Goal: Task Accomplishment & Management: Use online tool/utility

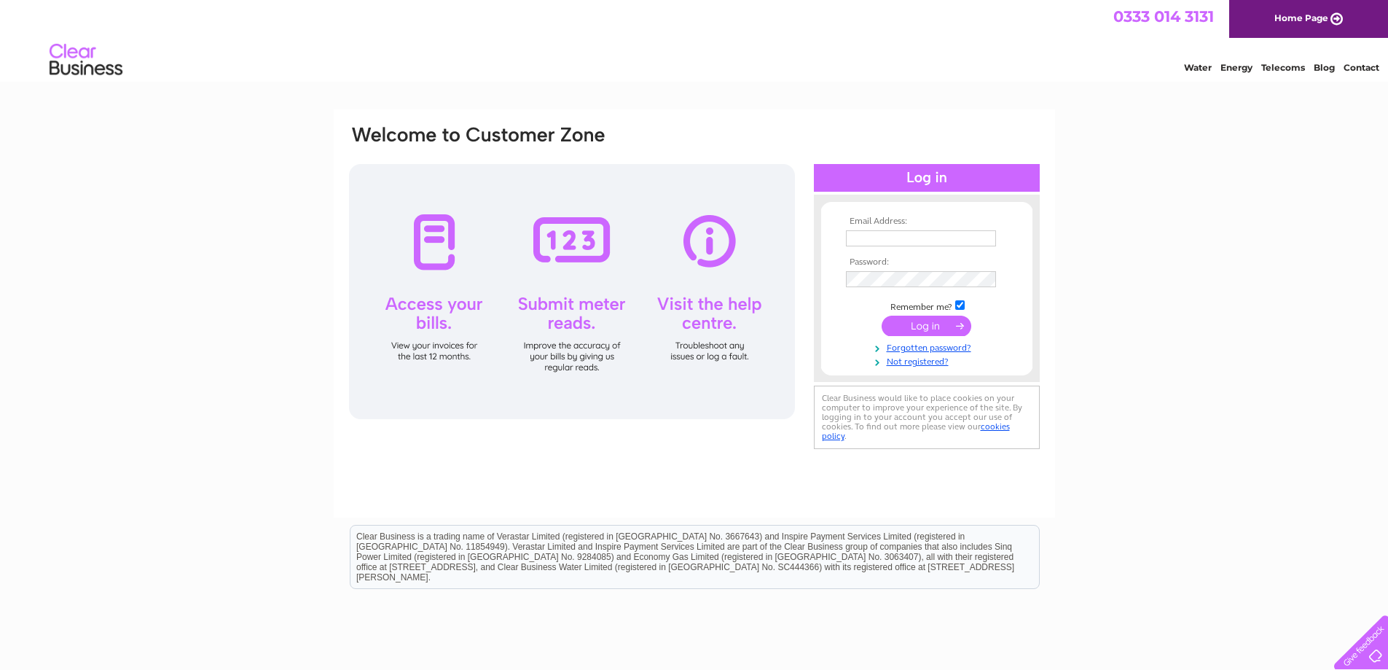
type input "jaypreece@hotmail.co.uk"
click at [888, 326] on input "submit" at bounding box center [927, 326] width 90 height 20
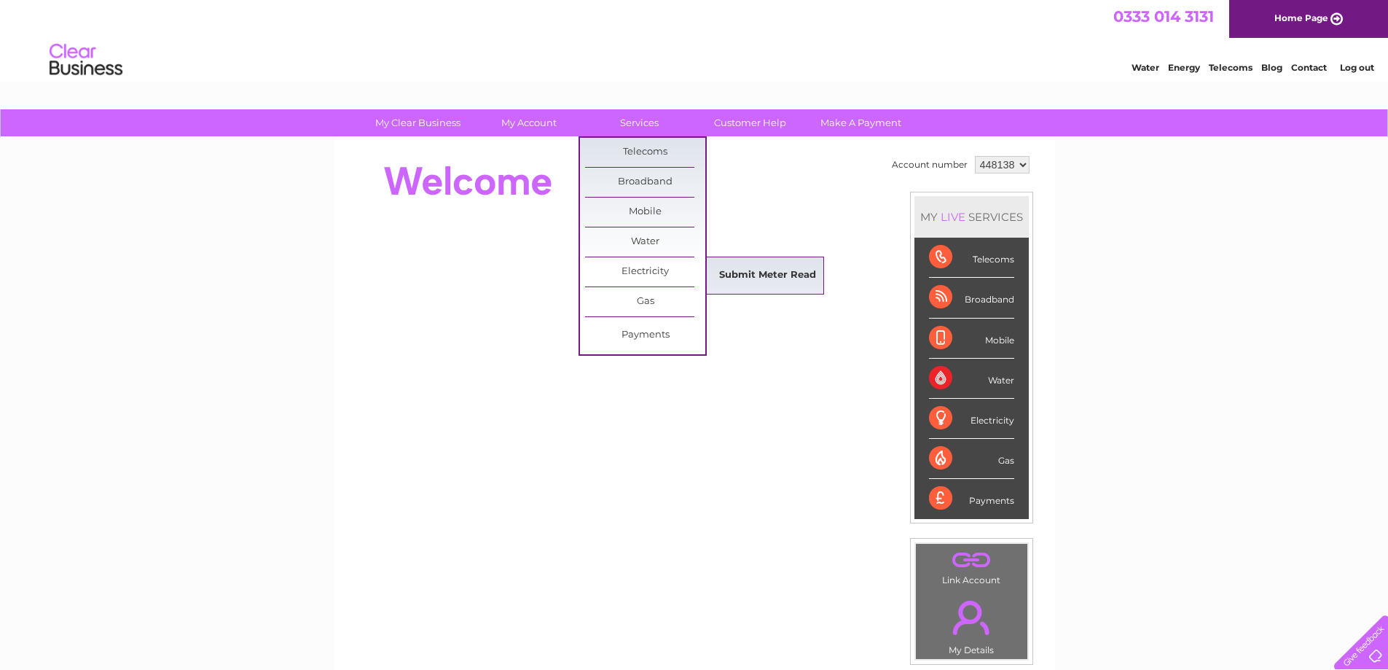
click at [727, 270] on link "Submit Meter Read" at bounding box center [768, 275] width 120 height 29
